Goal: Task Accomplishment & Management: Manage account settings

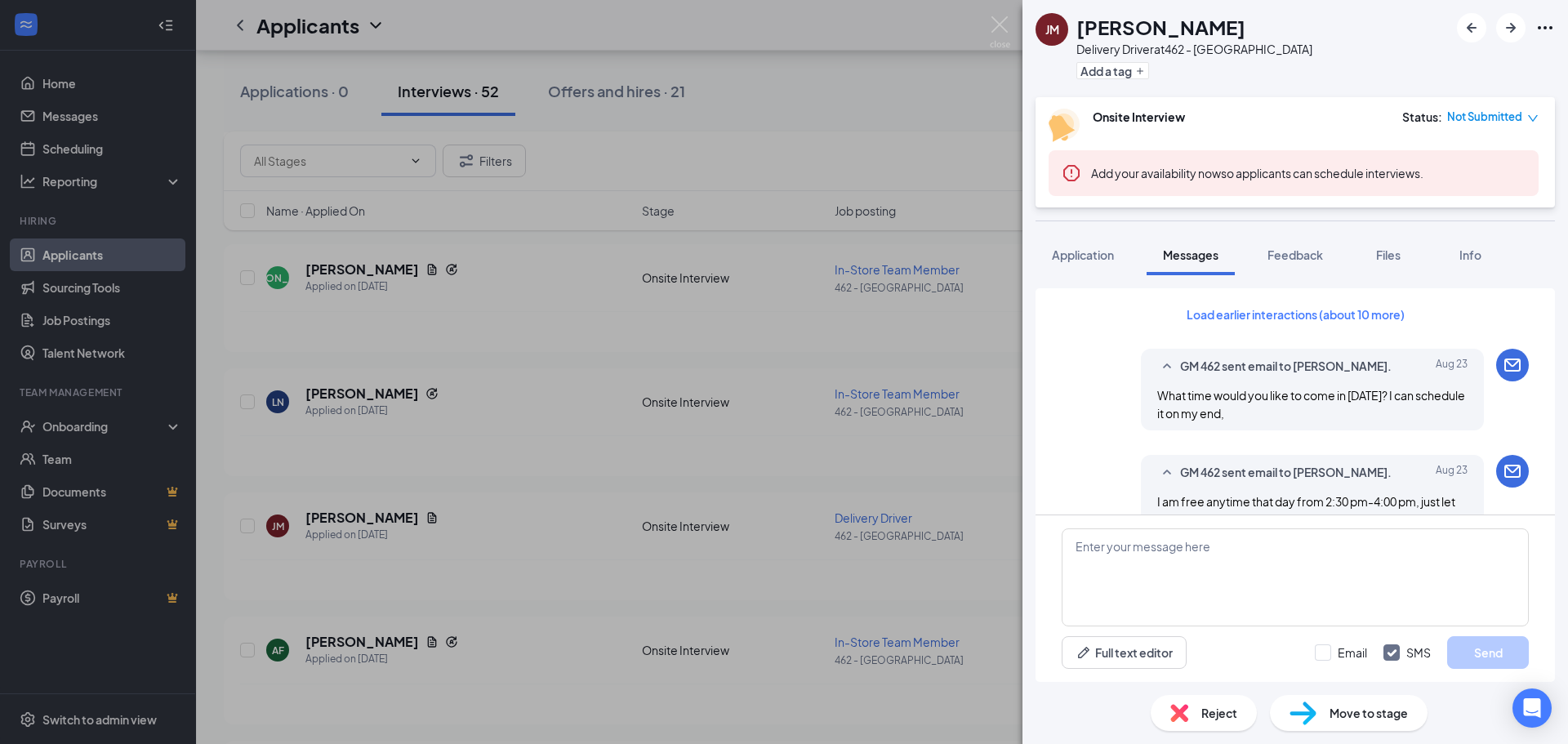
scroll to position [996, 0]
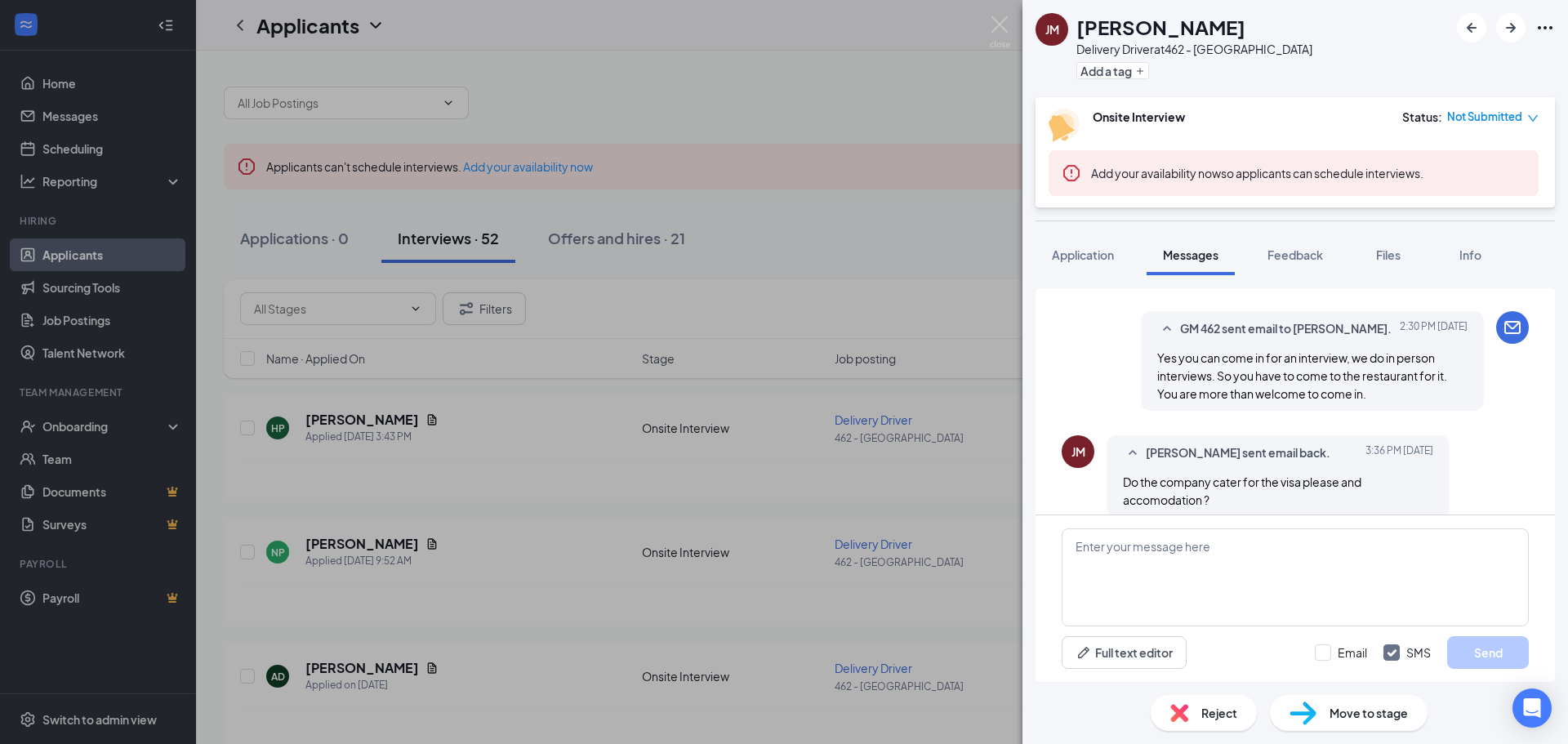
scroll to position [996, 0]
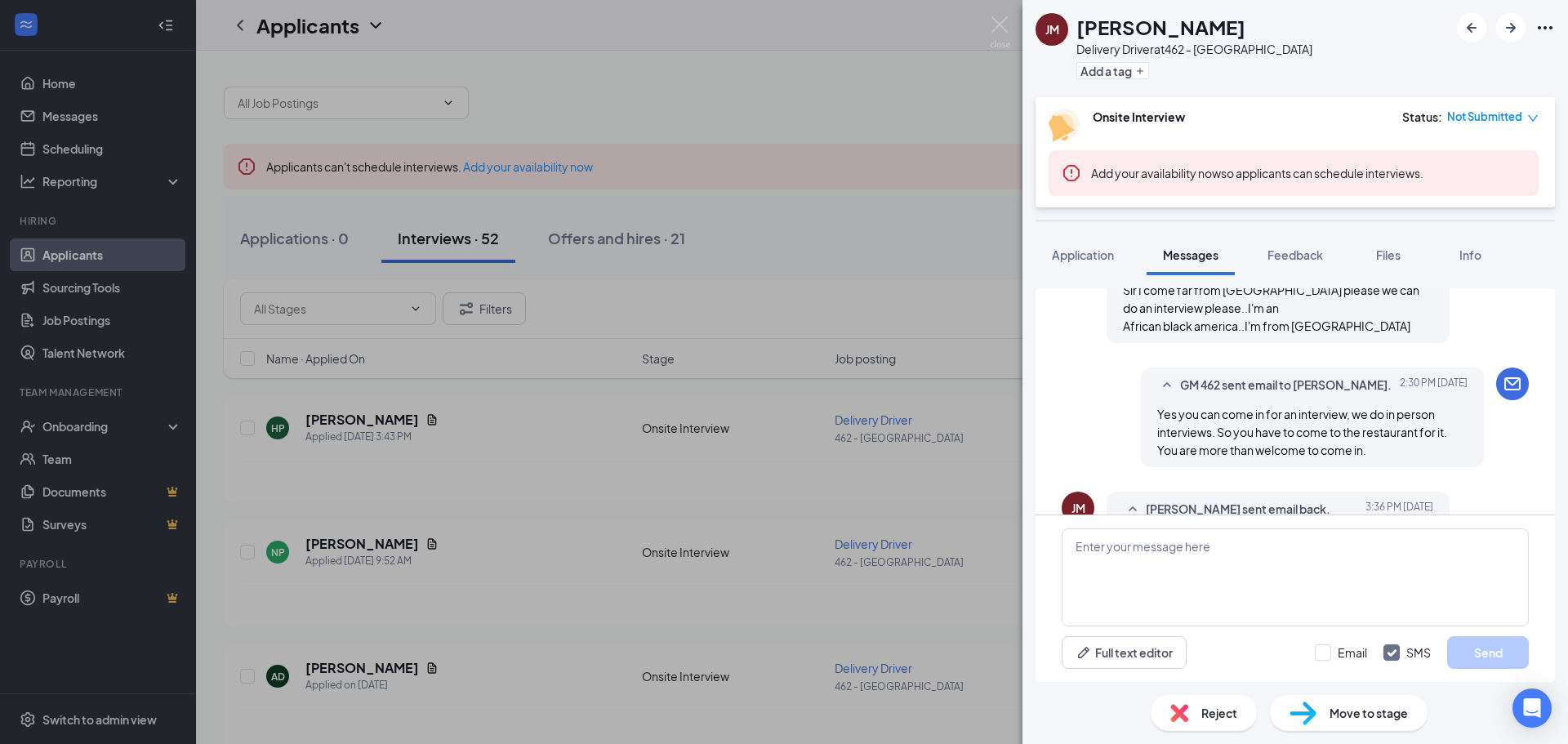
scroll to position [996, 0]
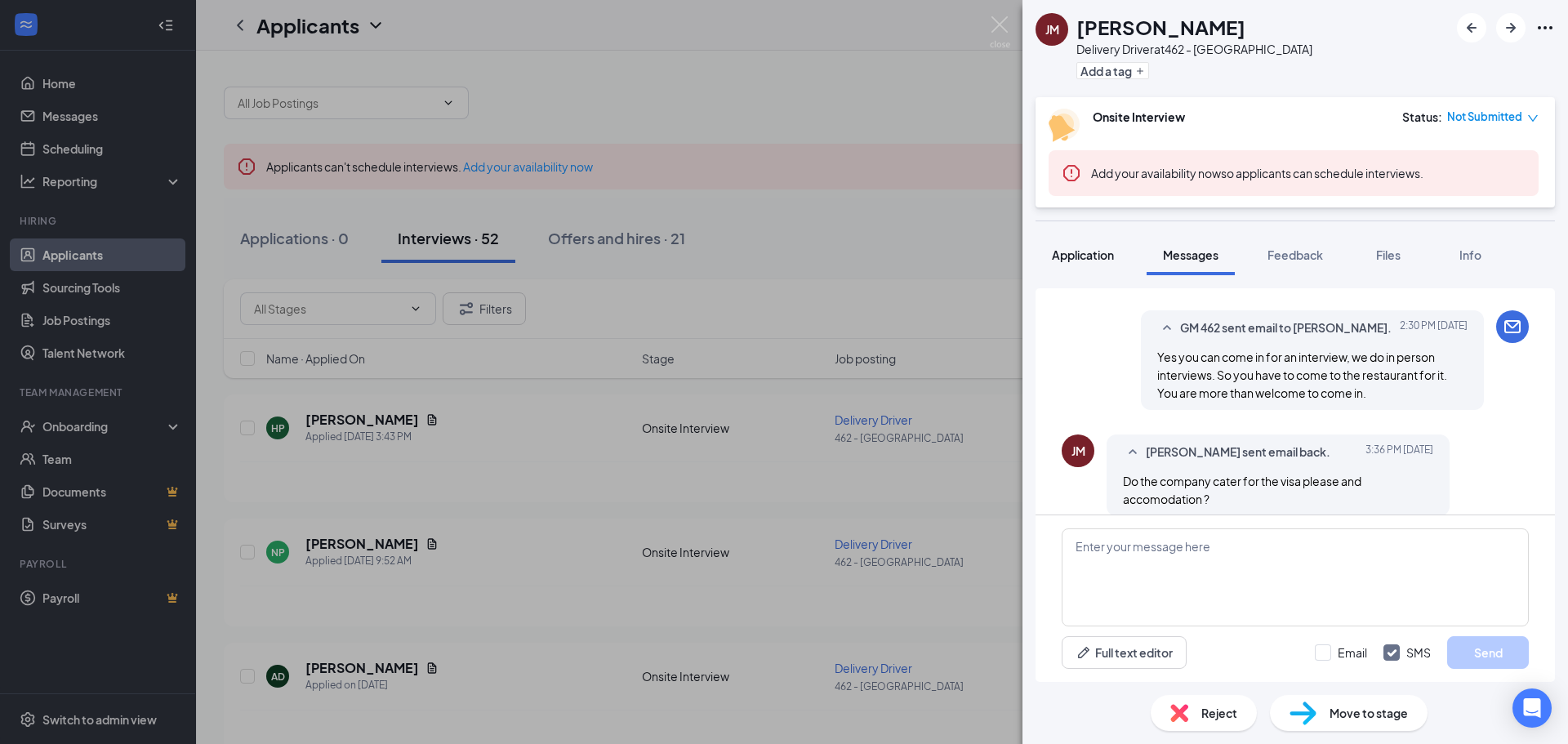
click at [1083, 256] on span "Application" at bounding box center [1083, 255] width 62 height 15
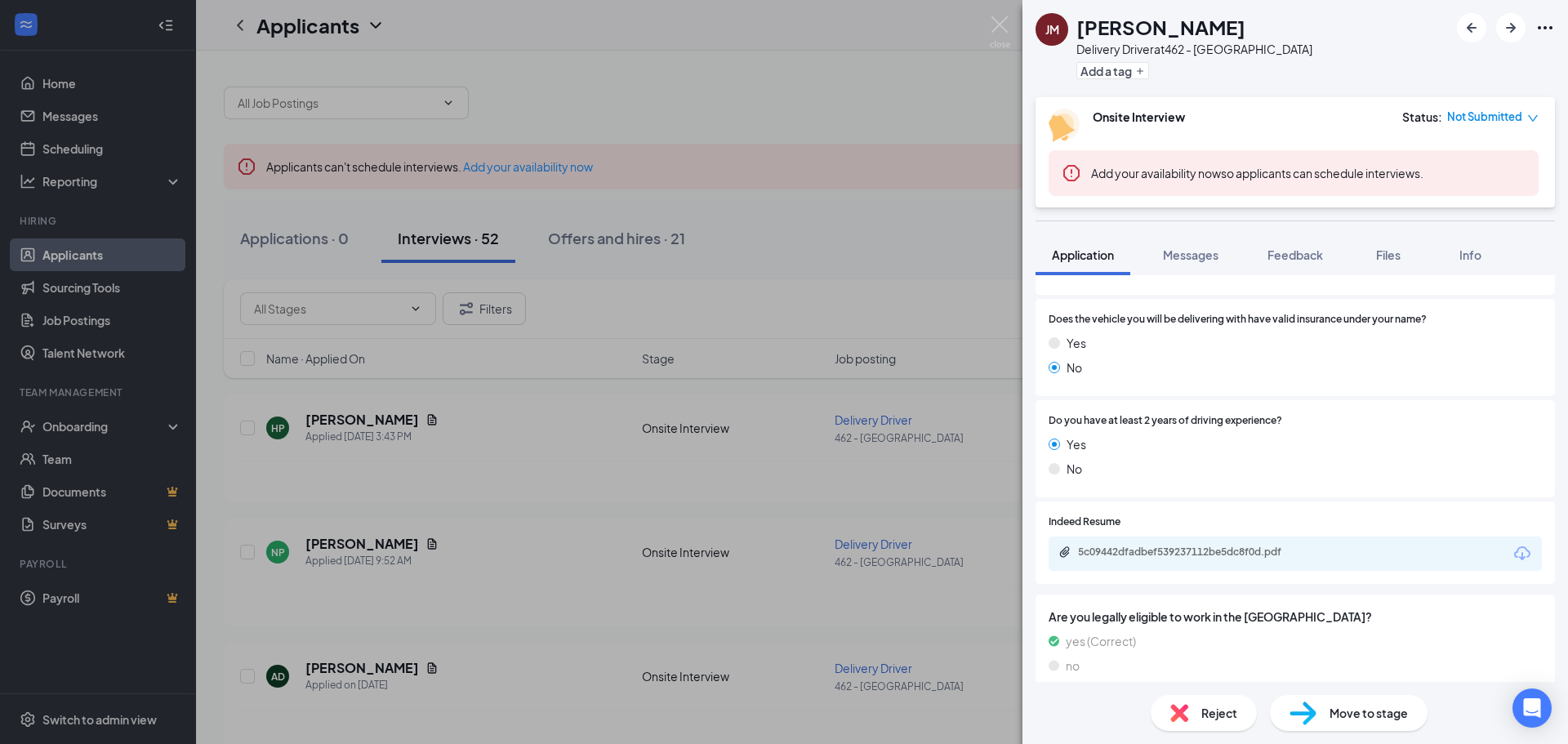
scroll to position [956, 0]
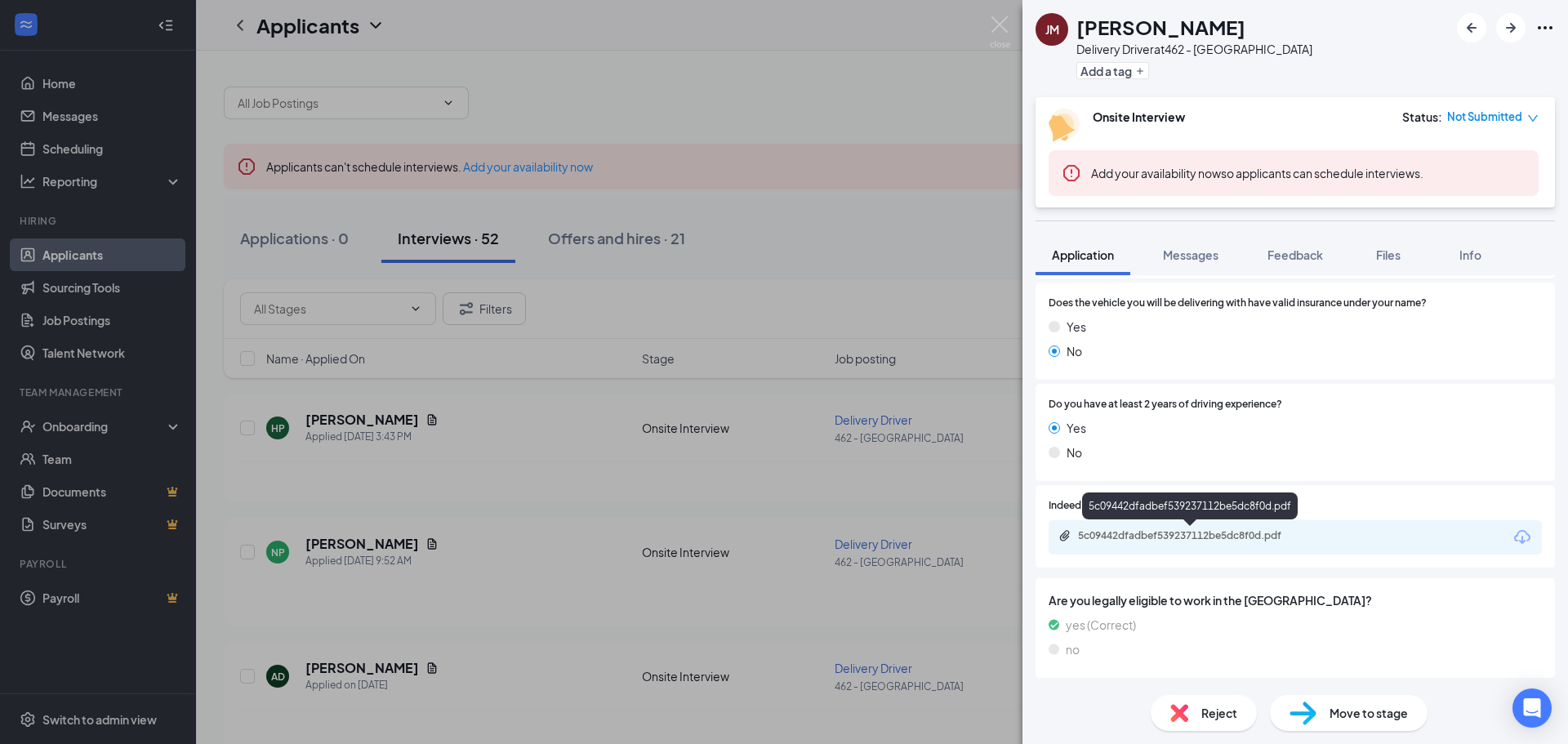
click at [1186, 538] on div "5c09442dfadbef539237112be5dc8f0d.pdf" at bounding box center [1192, 536] width 229 height 13
click at [959, 247] on div "JM JOSEPH MAINA Delivery Driver at 462 - Yorkville Add a tag Onsite Interview S…" at bounding box center [784, 372] width 1568 height 744
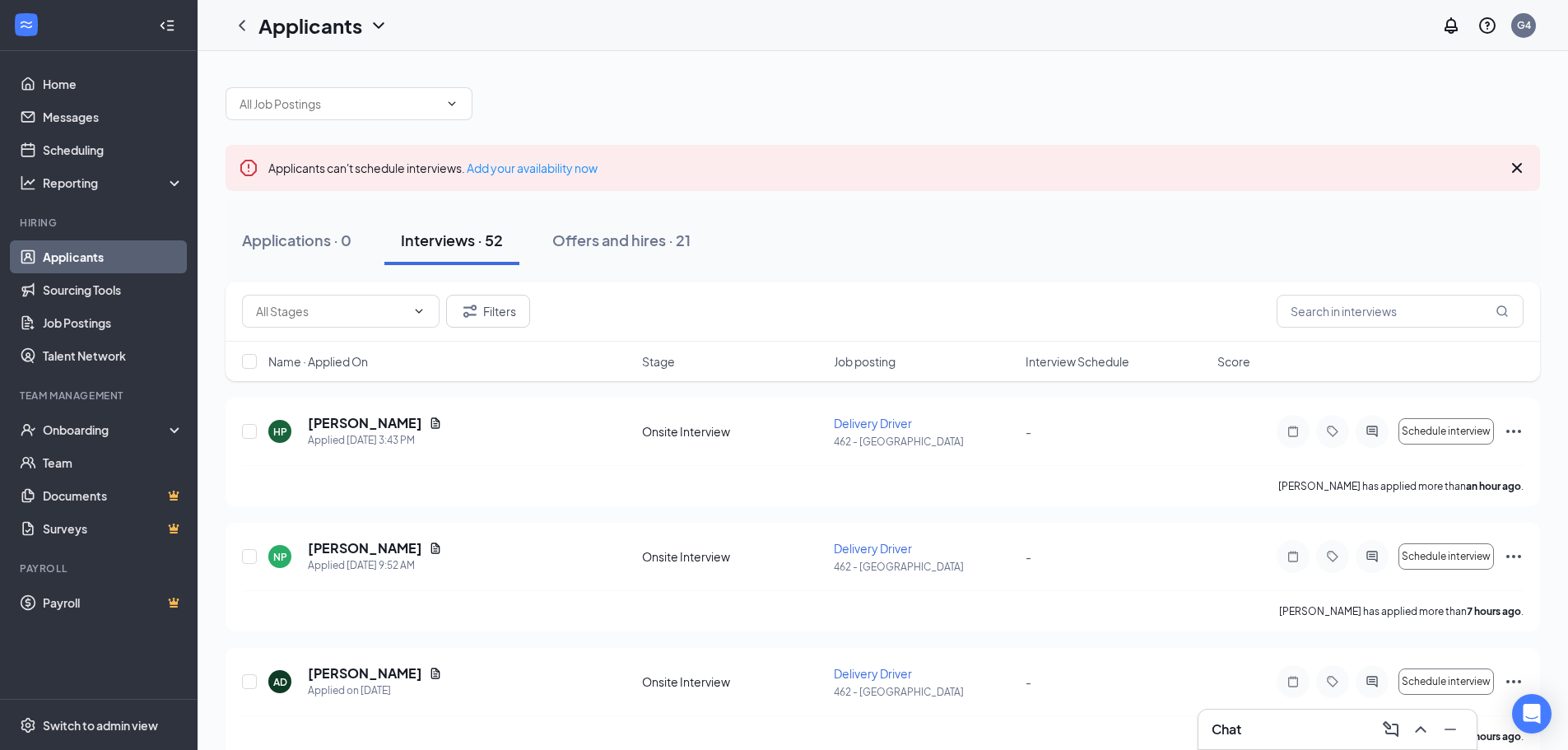
click at [1517, 167] on icon "Cross" at bounding box center [1517, 167] width 10 height 10
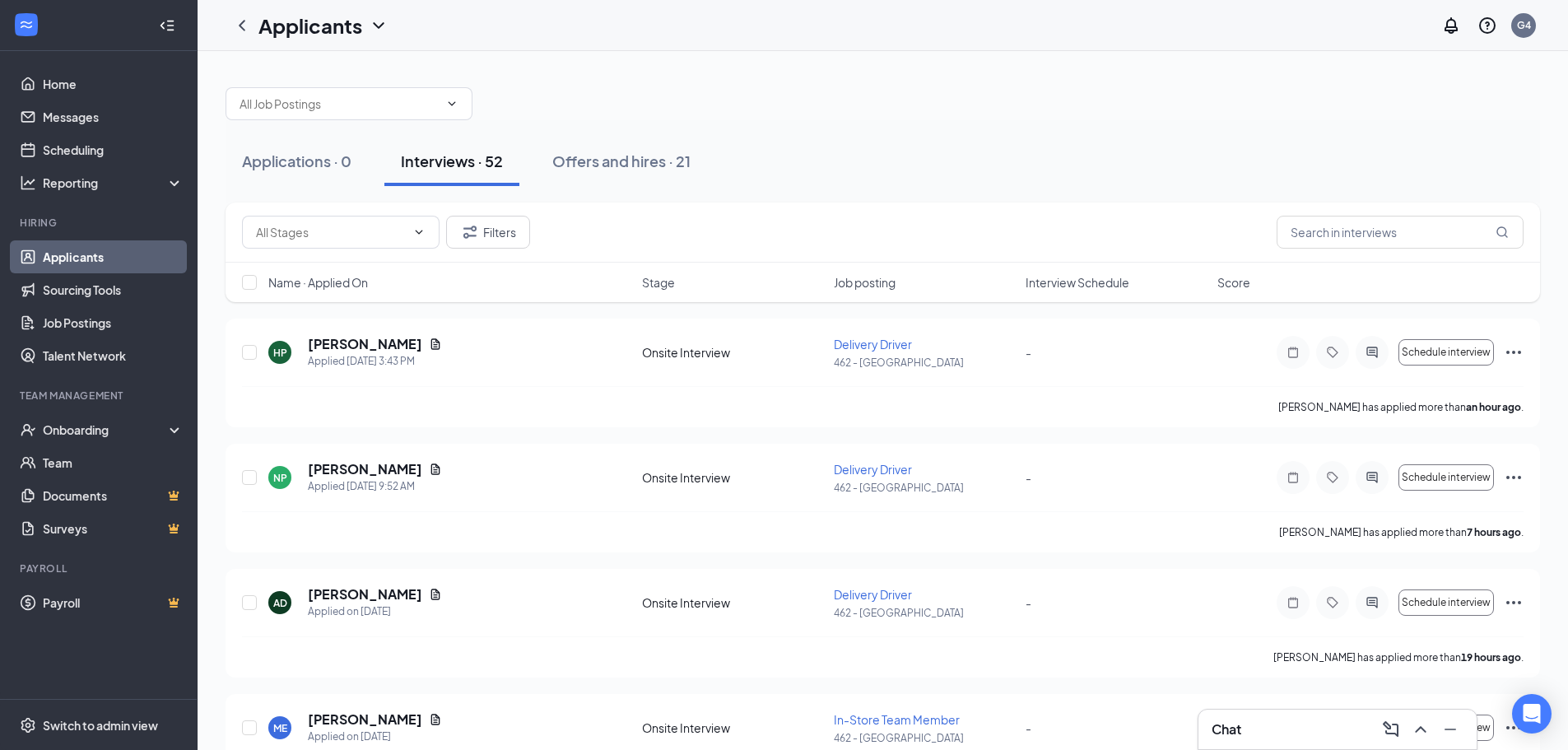
click at [1174, 136] on div "Applications · 0 Interviews · 52 Offers and hires · 21" at bounding box center [883, 162] width 1315 height 82
